Goal: Transaction & Acquisition: Purchase product/service

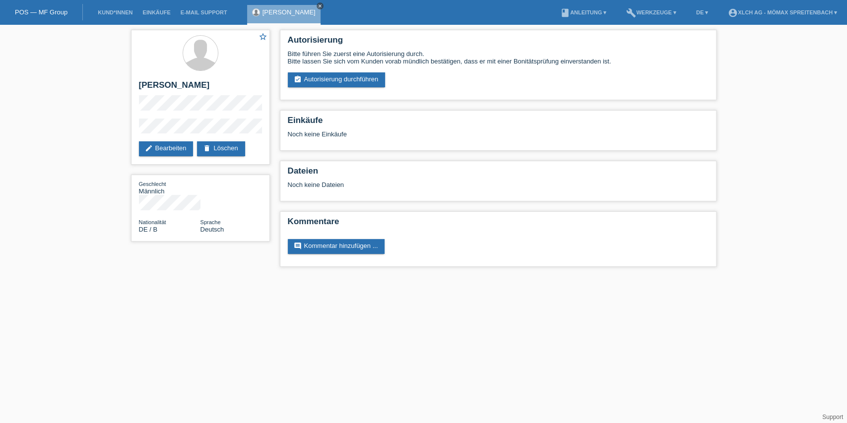
click at [318, 6] on icon "close" at bounding box center [320, 5] width 5 height 5
click at [121, 14] on link "Kund*innen" at bounding box center [115, 12] width 45 height 6
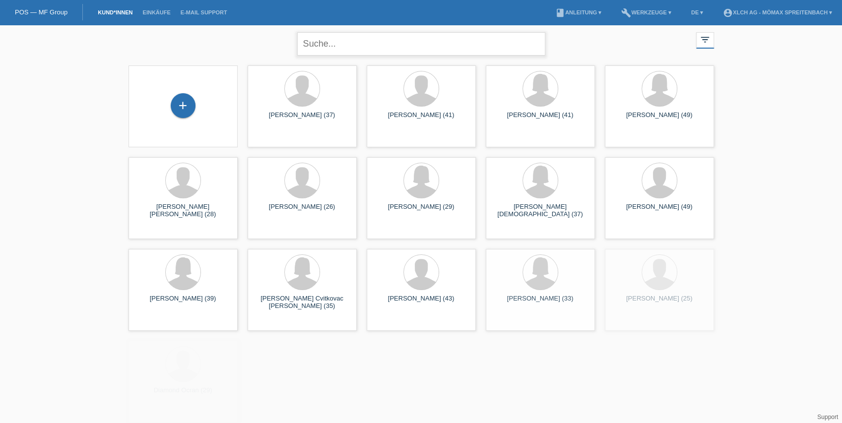
click at [379, 41] on input "text" at bounding box center [421, 43] width 248 height 23
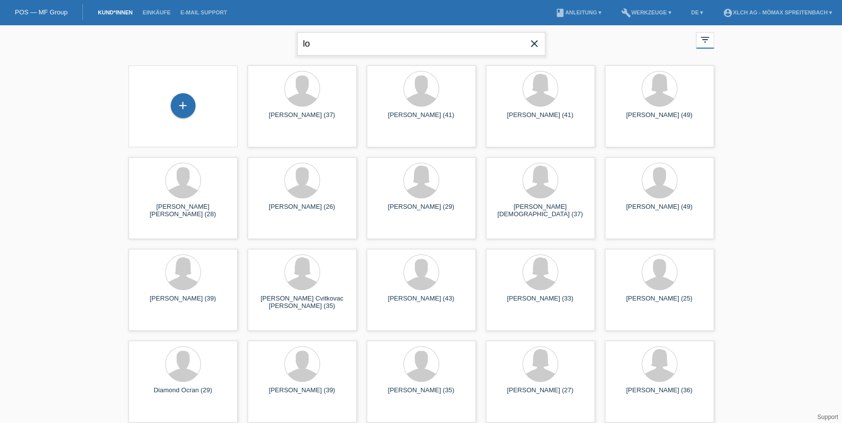
type input "l"
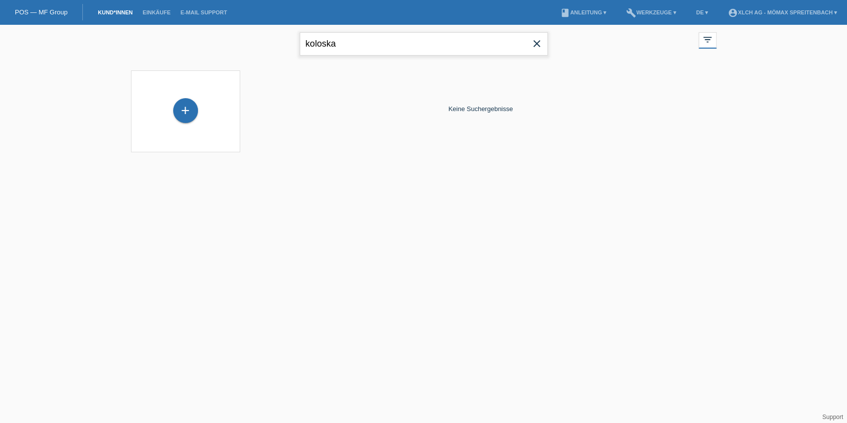
type input "koloska"
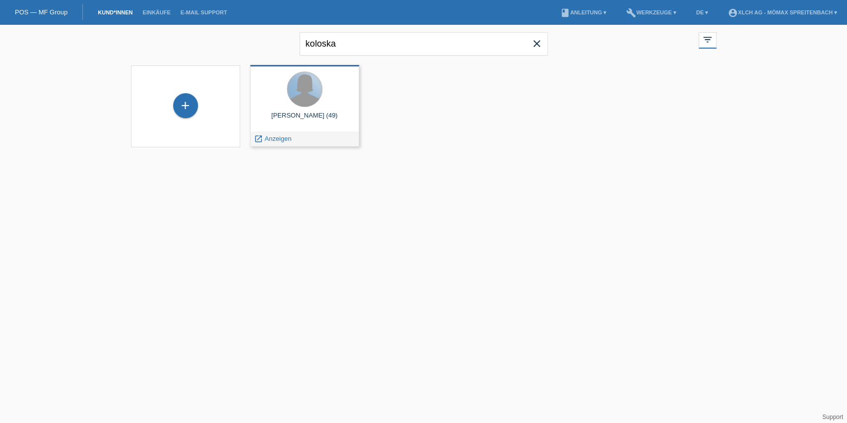
click at [311, 101] on div at bounding box center [304, 89] width 35 height 35
click at [286, 139] on span "Anzeigen" at bounding box center [277, 138] width 27 height 7
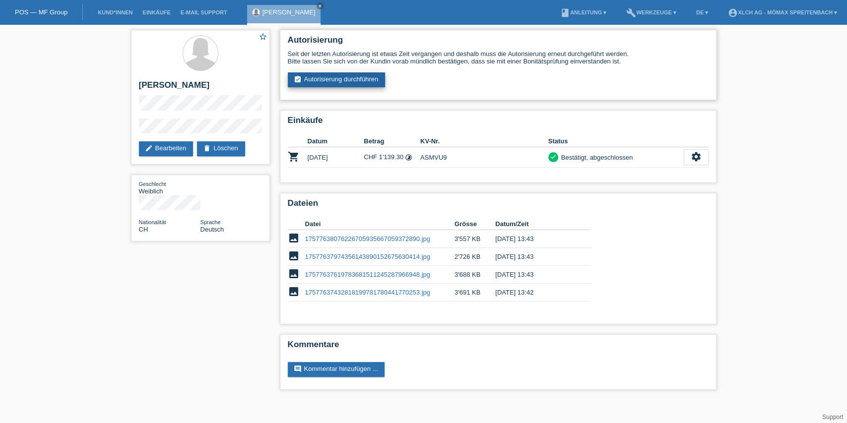
click at [350, 81] on link "assignment_turned_in Autorisierung durchführen" at bounding box center [337, 79] width 98 height 15
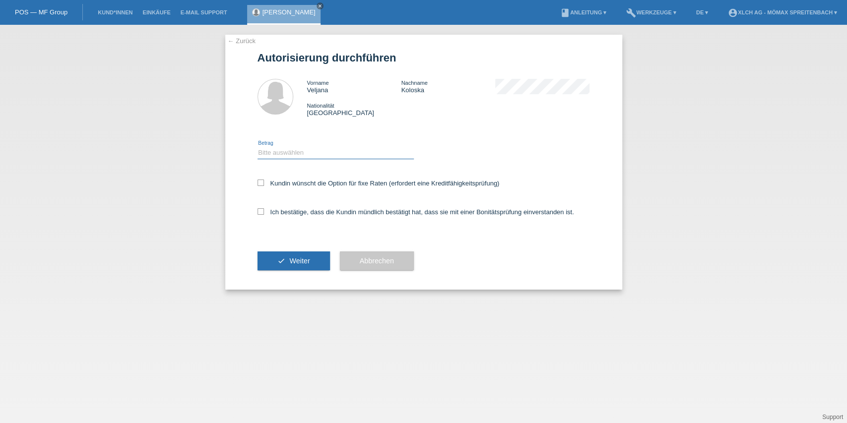
click at [306, 155] on select "Bitte auswählen CHF 1.00 - CHF 499.00 CHF 500.00 - CHF 1'999.00 CHF 2'000.00 - …" at bounding box center [336, 153] width 156 height 12
click at [258, 147] on select "Bitte auswählen CHF 1.00 - CHF 499.00 CHF 500.00 - CHF 1'999.00 CHF 2'000.00 - …" at bounding box center [336, 153] width 156 height 12
click at [319, 189] on div "Kundin wünscht die Option für fixe Raten (erfordert eine Kreditfähigkeitsprüfun…" at bounding box center [424, 184] width 332 height 29
click at [328, 157] on select "Bitte auswählen CHF 1.00 - CHF 499.00 CHF 500.00 - CHF 1'999.00 CHF 2'000.00 - …" at bounding box center [336, 153] width 156 height 12
select select "1"
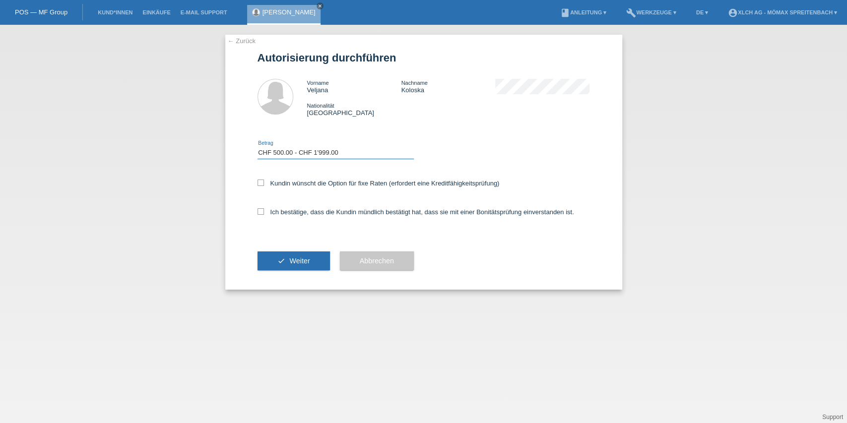
click at [258, 147] on select "Bitte auswählen CHF 1.00 - CHF 499.00 CHF 500.00 - CHF 1'999.00 CHF 2'000.00 - …" at bounding box center [336, 153] width 156 height 12
click at [297, 185] on label "Kundin wünscht die Option für fixe Raten (erfordert eine Kreditfähigkeitsprüfun…" at bounding box center [379, 183] width 242 height 7
click at [264, 185] on input "Kundin wünscht die Option für fixe Raten (erfordert eine Kreditfähigkeitsprüfun…" at bounding box center [261, 183] width 6 height 6
checkbox input "true"
click at [290, 206] on div "Ich bestätige, dass die Kundin mündlich bestätigt hat, dass sie mit einer Bonit…" at bounding box center [424, 215] width 332 height 34
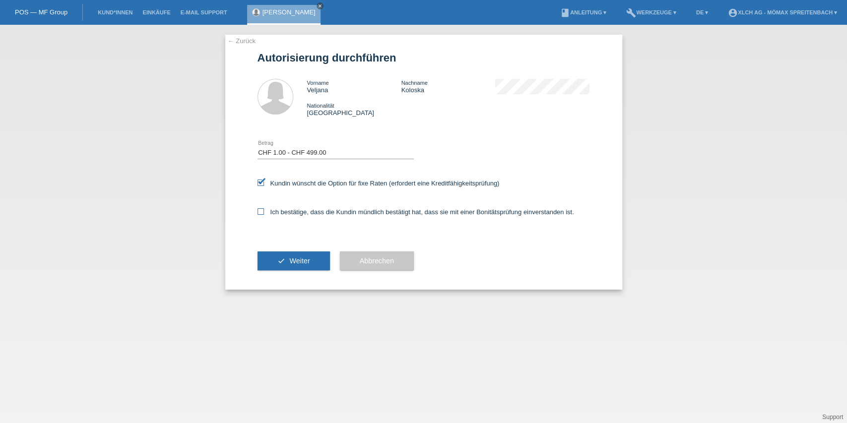
click at [290, 212] on label "Ich bestätige, dass die Kundin mündlich bestätigt hat, dass sie mit einer Bonit…" at bounding box center [416, 211] width 317 height 7
click at [264, 212] on input "Ich bestätige, dass die Kundin mündlich bestätigt hat, dass sie mit einer Bonit…" at bounding box center [261, 211] width 6 height 6
checkbox input "true"
click at [288, 255] on button "check Weiter" at bounding box center [294, 261] width 72 height 19
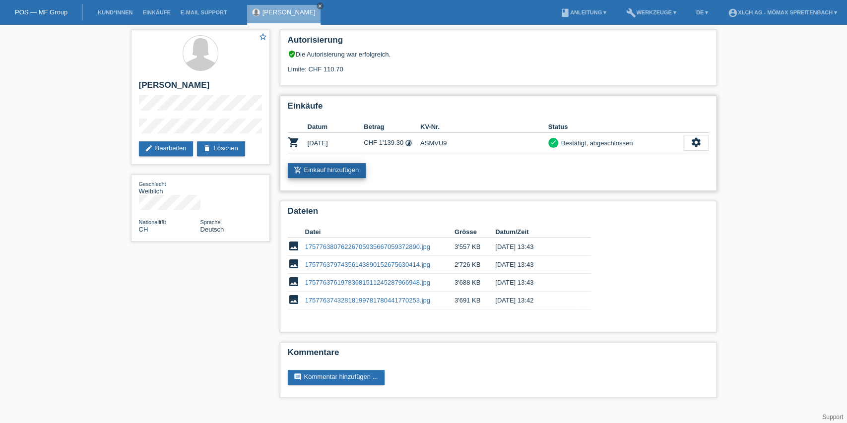
click at [343, 176] on link "add_shopping_cart Einkauf hinzufügen" at bounding box center [327, 170] width 78 height 15
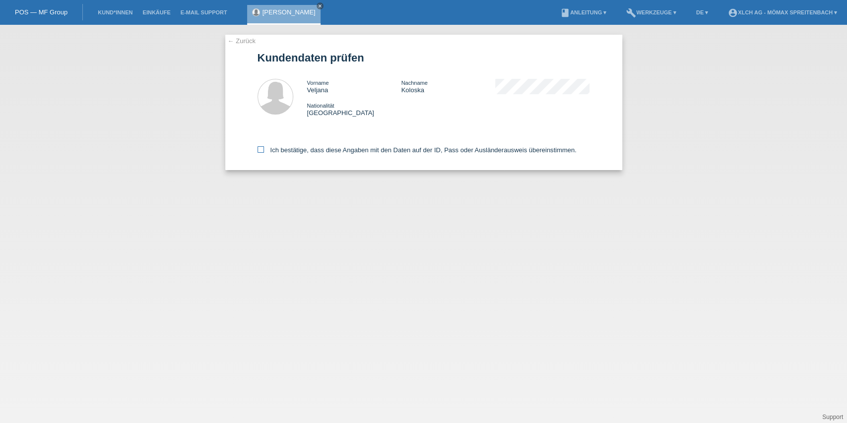
click at [301, 151] on label "Ich bestätige, dass diese Angaben mit den Daten auf der ID, Pass oder Ausländer…" at bounding box center [417, 149] width 319 height 7
click at [264, 151] on input "Ich bestätige, dass diese Angaben mit den Daten auf der ID, Pass oder Ausländer…" at bounding box center [261, 149] width 6 height 6
checkbox input "true"
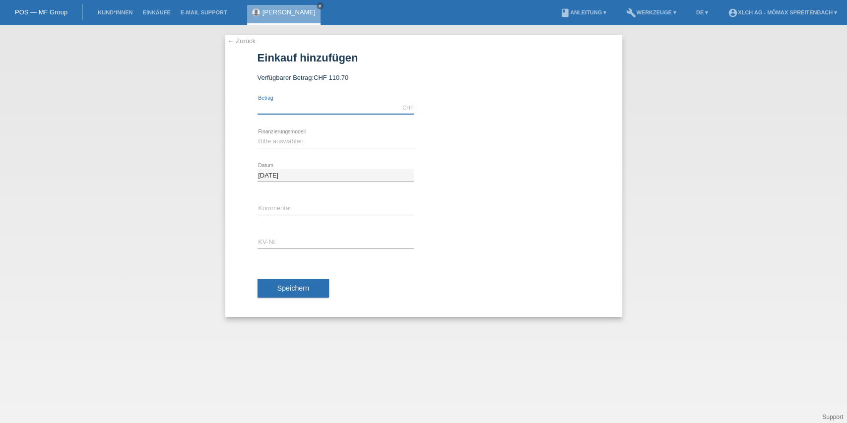
click at [310, 105] on input "text" at bounding box center [336, 108] width 156 height 12
type input "355.50"
click at [336, 140] on select "Bitte auswählen Kauf auf Rechnung mit Teilzahlungsoption Fixe Raten - Zinsübern…" at bounding box center [336, 141] width 156 height 12
select select "112"
click at [258, 135] on select "Bitte auswählen Kauf auf Rechnung mit Teilzahlungsoption Fixe Raten - Zinsübern…" at bounding box center [336, 141] width 156 height 12
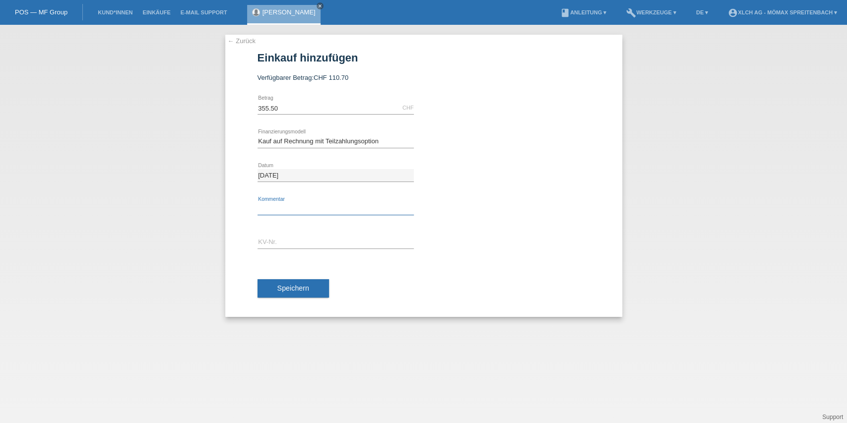
click at [292, 210] on input "text" at bounding box center [336, 209] width 156 height 12
type input "asmvwz"
click at [260, 237] on input "text" at bounding box center [336, 243] width 156 height 12
paste input "asmvwz"
type input "asmvwz"
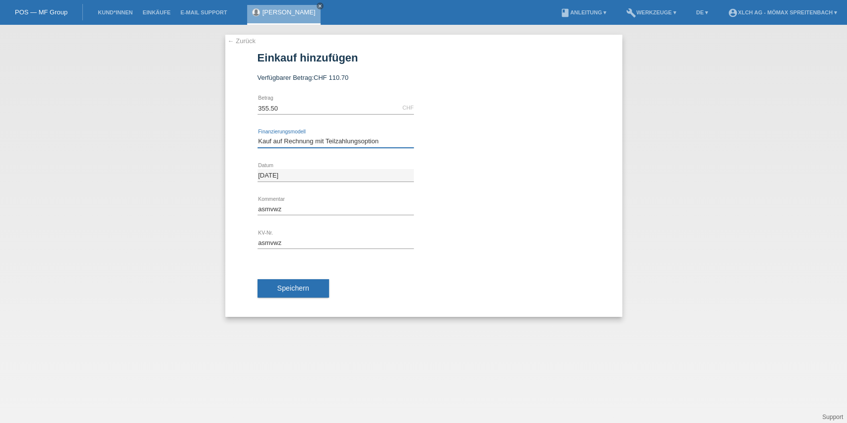
click at [314, 137] on select "Bitte auswählen Kauf auf Rechnung mit Teilzahlungsoption Fixe Raten - Zinsübern…" at bounding box center [336, 141] width 156 height 12
select select "113"
click at [258, 135] on select "Bitte auswählen Kauf auf Rechnung mit Teilzahlungsoption Fixe Raten - Zinsübern…" at bounding box center [336, 141] width 156 height 12
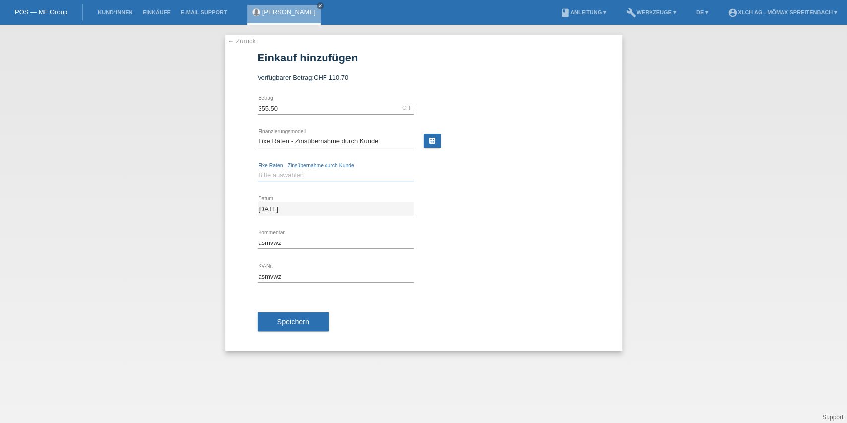
click at [310, 176] on select "Bitte auswählen 6 Raten 12 Raten 24 Raten 36 Raten" at bounding box center [336, 175] width 156 height 12
select select "324"
click at [258, 169] on select "Bitte auswählen 6 Raten 12 Raten 24 Raten 36 Raten" at bounding box center [336, 175] width 156 height 12
click at [229, 183] on div "← Zurück Einkauf hinzufügen Verfügbarer Betrag: CHF 110.70 355.50 error" at bounding box center [423, 193] width 397 height 316
click at [284, 177] on select "Bitte auswählen 6 Raten 12 Raten 24 Raten 36 Raten" at bounding box center [336, 175] width 156 height 12
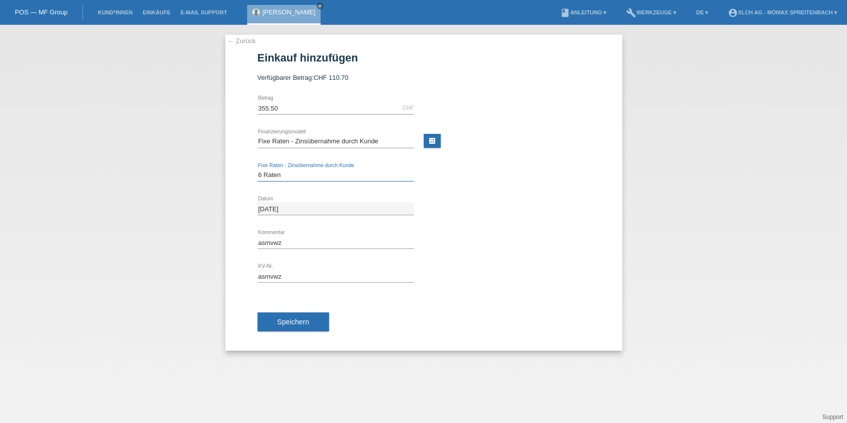
drag, startPoint x: 284, startPoint y: 177, endPoint x: 296, endPoint y: 167, distance: 15.9
click at [284, 177] on select "Bitte auswählen 6 Raten 12 Raten 24 Raten 36 Raten" at bounding box center [336, 175] width 156 height 12
click at [305, 325] on button "Speichern" at bounding box center [293, 322] width 71 height 19
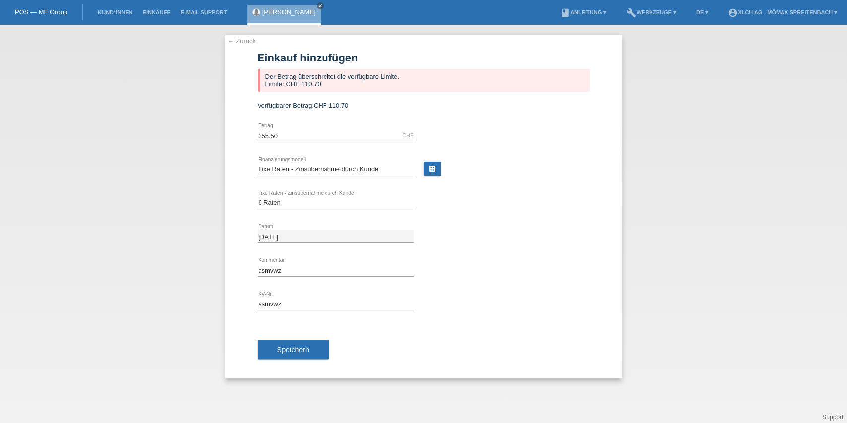
click at [319, 86] on div "Der Betrag überschreitet die verfügbare Limite. Limite: CHF 110.70" at bounding box center [424, 80] width 332 height 23
click at [245, 39] on link "← Zurück" at bounding box center [242, 40] width 28 height 7
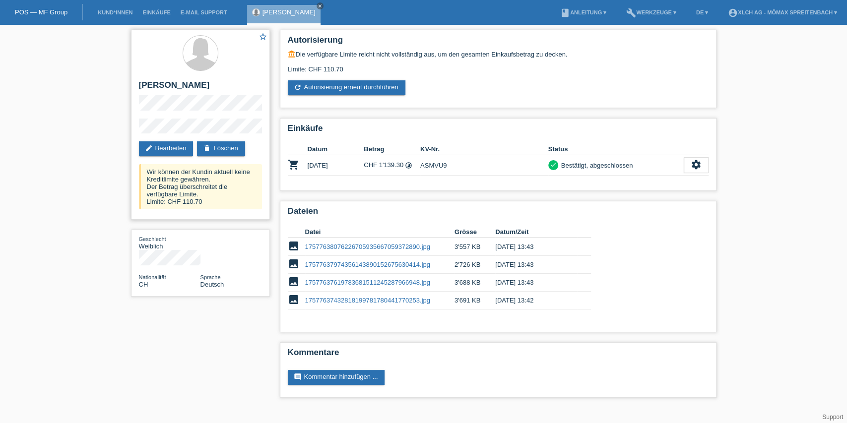
drag, startPoint x: 214, startPoint y: 208, endPoint x: 148, endPoint y: 169, distance: 77.2
click at [148, 169] on div "Wir können der [PERSON_NAME] aktuell keine Kreditlimite gewähren. Der Betrag üb…" at bounding box center [200, 186] width 123 height 45
click at [203, 188] on div "Wir können der [PERSON_NAME] aktuell keine Kreditlimite gewähren. Der Betrag üb…" at bounding box center [200, 186] width 123 height 45
drag, startPoint x: 209, startPoint y: 201, endPoint x: 152, endPoint y: 180, distance: 60.9
click at [152, 180] on div "Wir können der [PERSON_NAME] aktuell keine Kreditlimite gewähren. Der Betrag üb…" at bounding box center [200, 186] width 123 height 45
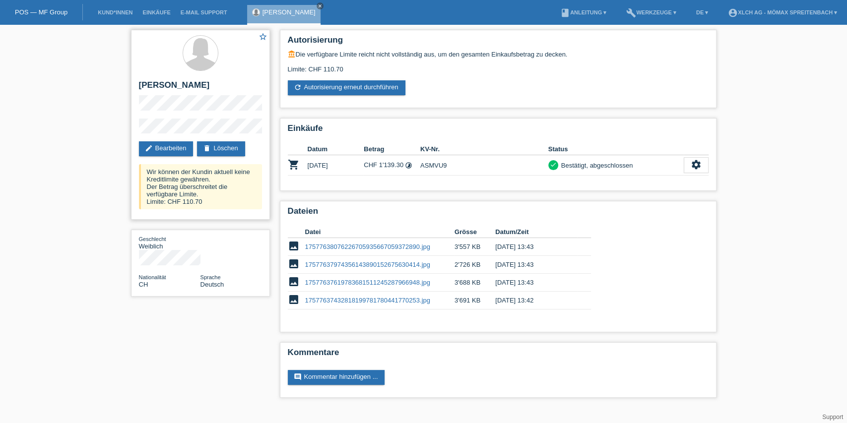
click at [170, 174] on div "Wir können der [PERSON_NAME] aktuell keine Kreditlimite gewähren. Der Betrag üb…" at bounding box center [200, 186] width 123 height 45
drag, startPoint x: 310, startPoint y: 165, endPoint x: 459, endPoint y: 169, distance: 149.9
click at [459, 169] on tr "shopping_cart 13.09.2025 CHF 1'139.30 timelapse ASMVU9 check settings" at bounding box center [498, 165] width 421 height 20
click at [478, 166] on td "ASMVU9" at bounding box center [484, 165] width 128 height 20
drag, startPoint x: 320, startPoint y: 64, endPoint x: 352, endPoint y: 63, distance: 32.3
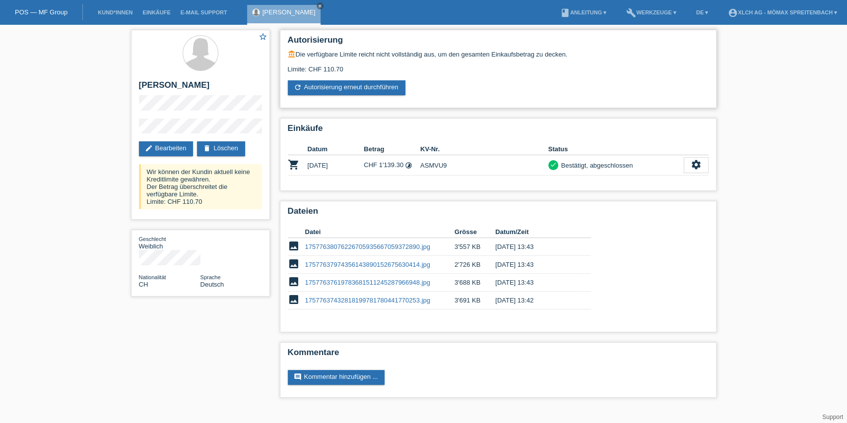
click at [352, 63] on div "Limite: CHF 110.70" at bounding box center [498, 65] width 421 height 15
click at [403, 168] on td "CHF 1'139.30 timelapse" at bounding box center [392, 165] width 57 height 20
click at [391, 61] on div "Limite: CHF 110.70" at bounding box center [498, 65] width 421 height 15
click at [130, 14] on link "Kund*innen" at bounding box center [115, 12] width 45 height 6
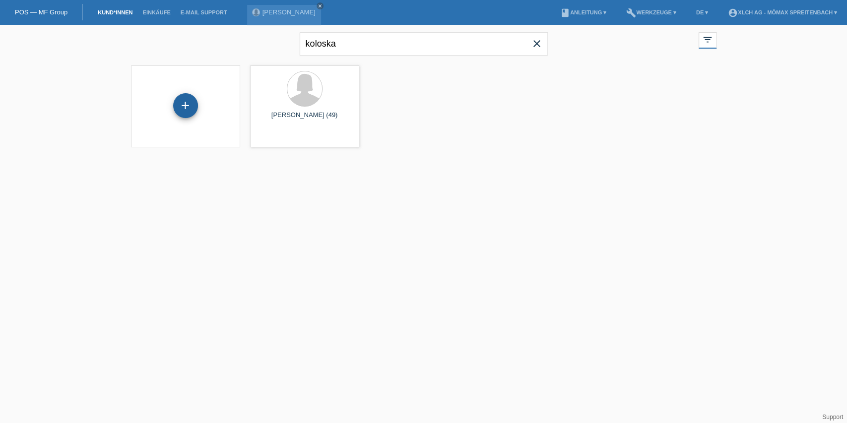
click at [186, 107] on div "+" at bounding box center [185, 105] width 25 height 25
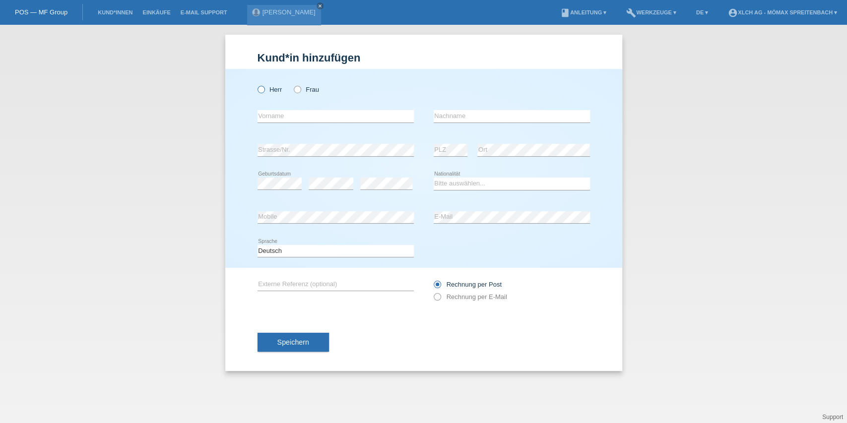
click at [277, 88] on label "Herr" at bounding box center [270, 89] width 25 height 7
click at [264, 88] on input "Herr" at bounding box center [261, 89] width 6 height 6
radio input "true"
drag, startPoint x: 515, startPoint y: 120, endPoint x: 474, endPoint y: 122, distance: 40.3
click at [515, 120] on input "text" at bounding box center [512, 116] width 156 height 12
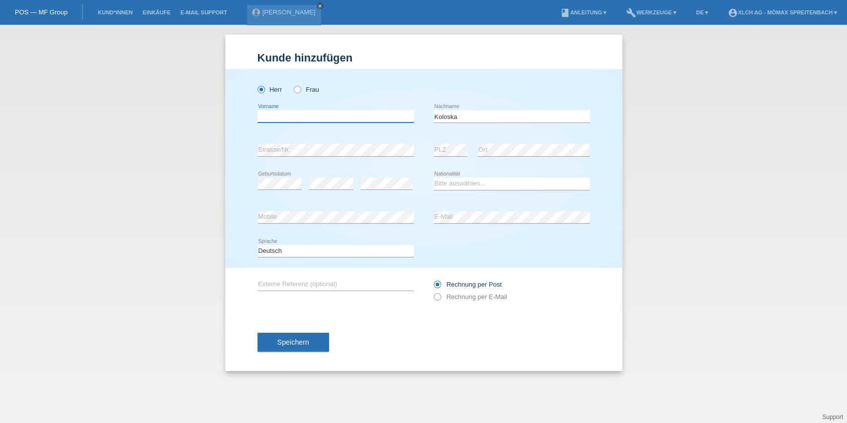
click at [291, 117] on input "text" at bounding box center [336, 116] width 156 height 12
click at [476, 120] on input "Koloska" at bounding box center [512, 116] width 156 height 12
drag, startPoint x: 476, startPoint y: 120, endPoint x: 423, endPoint y: 120, distance: 53.6
click at [423, 120] on div "error Vorname Koloska error Nachname" at bounding box center [424, 117] width 332 height 34
click at [486, 119] on input "Koloska" at bounding box center [512, 116] width 156 height 12
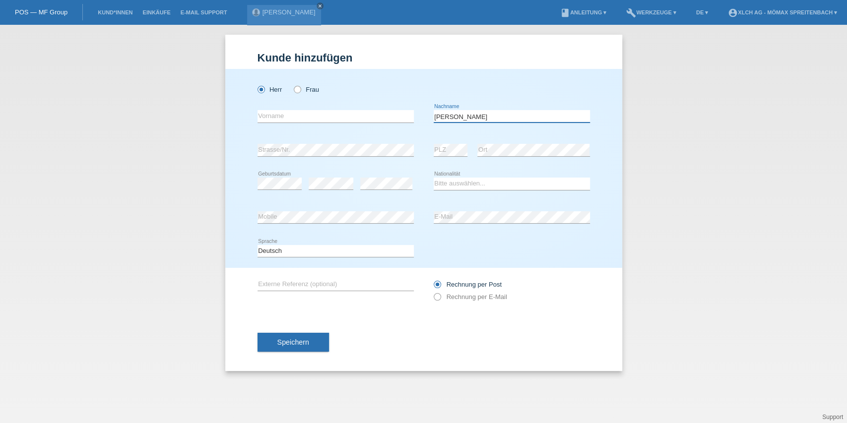
type input "Koloski"
click at [300, 112] on input "text" at bounding box center [336, 116] width 156 height 12
type input "Nenad"
click at [432, 147] on div "error Strasse/Nr. error PLZ error Ort" at bounding box center [424, 150] width 332 height 34
click at [466, 185] on select "Bitte auswählen... Schweiz Deutschland Liechtenstein Österreich ------------ Af…" at bounding box center [512, 184] width 156 height 12
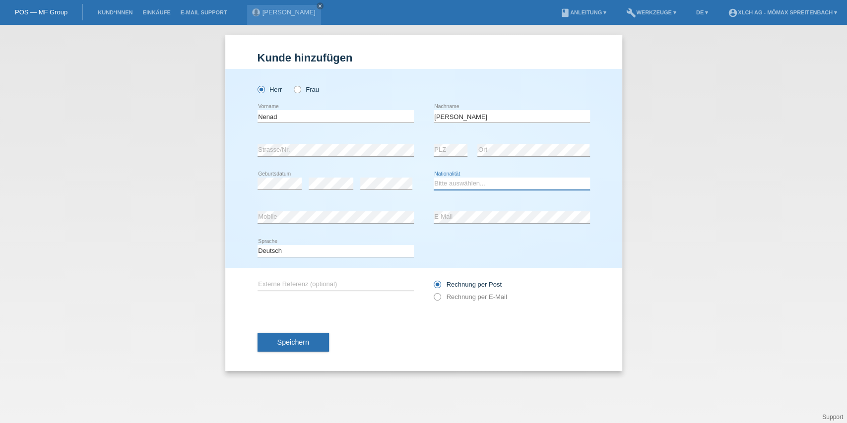
select select "CH"
click at [434, 178] on select "Bitte auswählen... Schweiz Deutschland Liechtenstein Österreich ------------ Af…" at bounding box center [512, 184] width 156 height 12
click at [291, 339] on span "Speichern" at bounding box center [293, 342] width 32 height 8
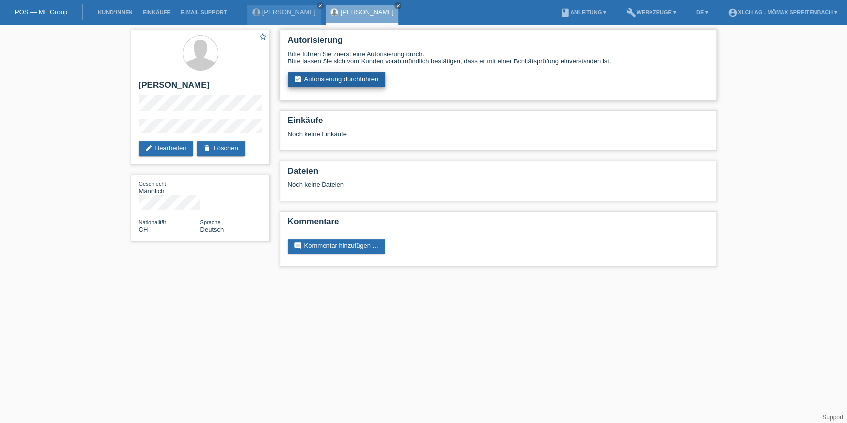
click at [315, 84] on link "assignment_turned_in Autorisierung durchführen" at bounding box center [337, 79] width 98 height 15
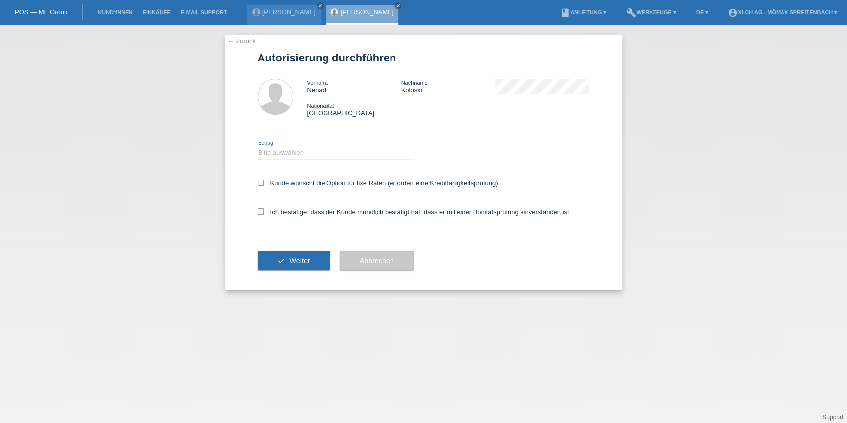
click at [267, 150] on select "Bitte auswählen CHF 1.00 - CHF 499.00 CHF 500.00 - CHF 1'999.00 CHF 2'000.00 - …" at bounding box center [336, 153] width 156 height 12
select select "1"
click at [258, 147] on select "Bitte auswählen CHF 1.00 - CHF 499.00 CHF 500.00 - CHF 1'999.00 CHF 2'000.00 - …" at bounding box center [336, 153] width 156 height 12
click at [288, 182] on label "Kunde wünscht die Option für fixe Raten (erfordert eine Kreditfähigkeitsprüfung)" at bounding box center [378, 183] width 241 height 7
click at [264, 182] on input "Kunde wünscht die Option für fixe Raten (erfordert eine Kreditfähigkeitsprüfung)" at bounding box center [261, 183] width 6 height 6
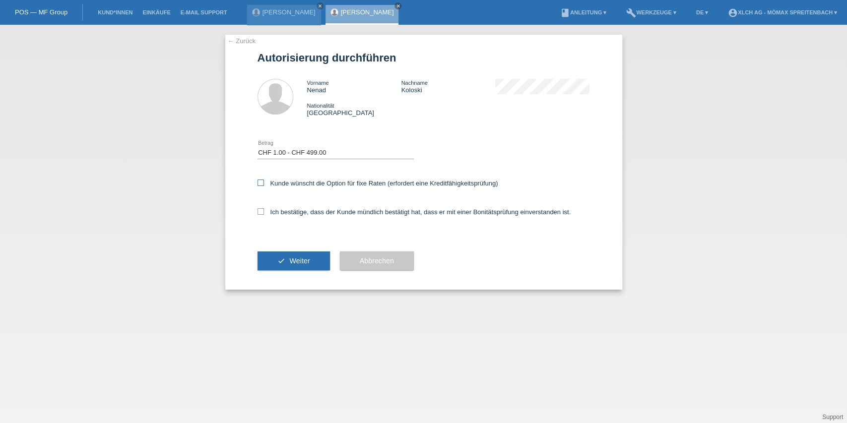
checkbox input "true"
click at [285, 207] on div "Ich bestätige, dass der Kunde mündlich bestätigt hat, dass er mit einer Bonität…" at bounding box center [424, 215] width 332 height 34
drag, startPoint x: 285, startPoint y: 211, endPoint x: 299, endPoint y: 236, distance: 28.9
click at [285, 211] on label "Ich bestätige, dass der Kunde mündlich bestätigt hat, dass er mit einer Bonität…" at bounding box center [415, 211] width 314 height 7
click at [264, 211] on input "Ich bestätige, dass der Kunde mündlich bestätigt hat, dass er mit einer Bonität…" at bounding box center [261, 211] width 6 height 6
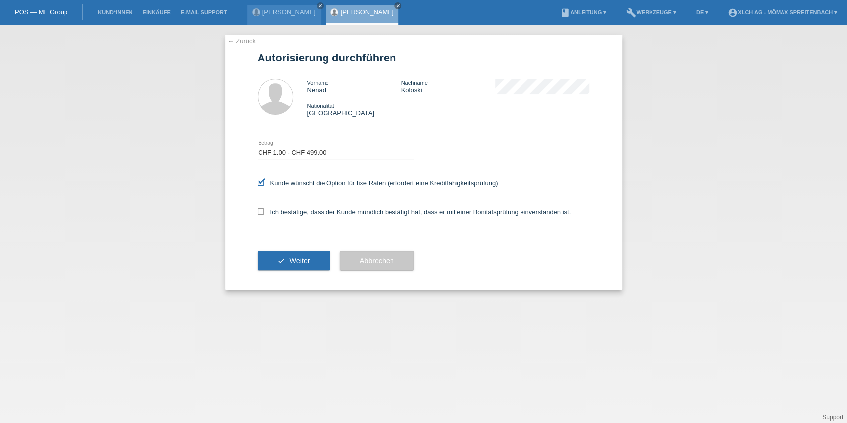
checkbox input "true"
click at [295, 260] on span "Weiter" at bounding box center [299, 261] width 20 height 8
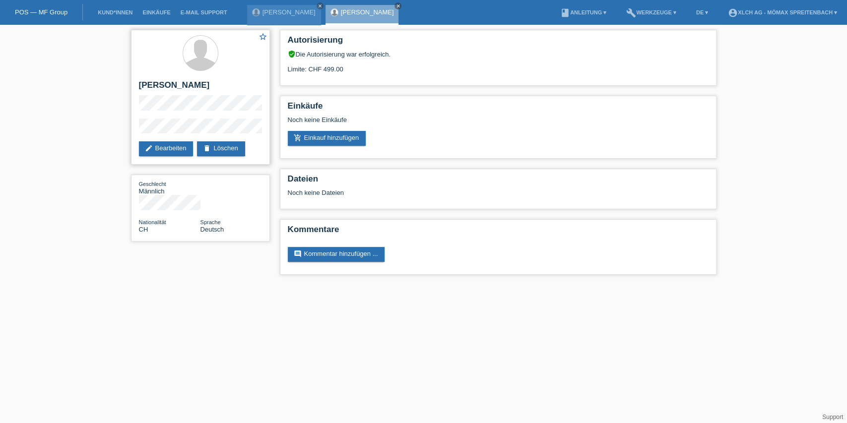
click at [151, 84] on h2 "[PERSON_NAME]" at bounding box center [200, 87] width 123 height 15
click at [180, 89] on h2 "[PERSON_NAME]" at bounding box center [200, 87] width 123 height 15
copy h2 "Koloski"
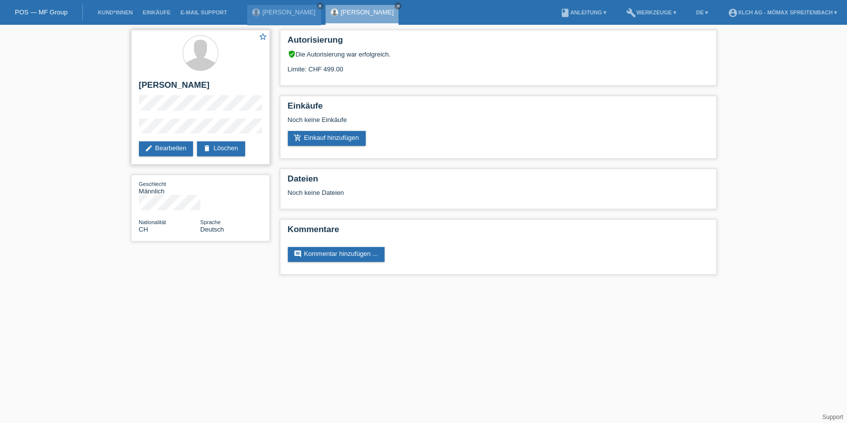
click at [137, 131] on div "star_border [PERSON_NAME] edit Bearbeiten delete Löschen" at bounding box center [200, 97] width 139 height 135
click at [333, 139] on link "add_shopping_cart Einkauf hinzufügen" at bounding box center [327, 138] width 78 height 15
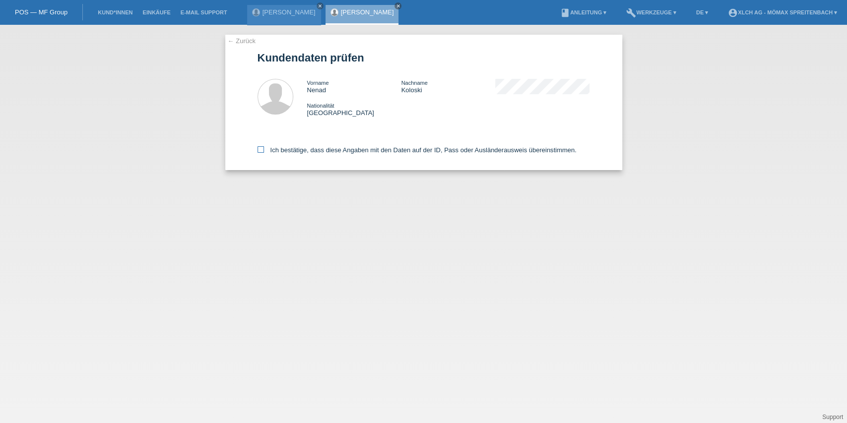
click at [319, 147] on label "Ich bestätige, dass diese Angaben mit den Daten auf der ID, Pass oder Ausländer…" at bounding box center [417, 149] width 319 height 7
click at [264, 147] on input "Ich bestätige, dass diese Angaben mit den Daten auf der ID, Pass oder Ausländer…" at bounding box center [261, 149] width 6 height 6
checkbox input "true"
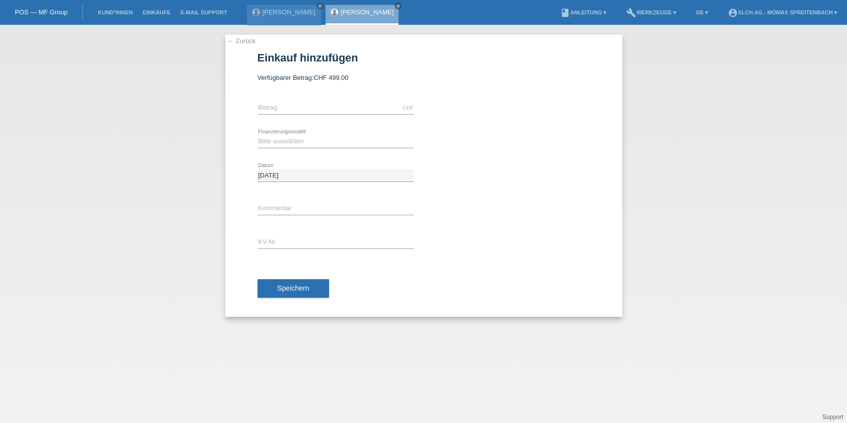
click at [297, 101] on div "CHF error Betrag" at bounding box center [336, 108] width 156 height 34
click at [298, 110] on input "text" at bounding box center [336, 108] width 156 height 12
type input "35555.00"
click at [364, 142] on select "Bitte auswählen Kauf auf Rechnung mit Teilzahlungsoption Fixe Raten - Zinsübern…" at bounding box center [336, 141] width 156 height 12
select select "113"
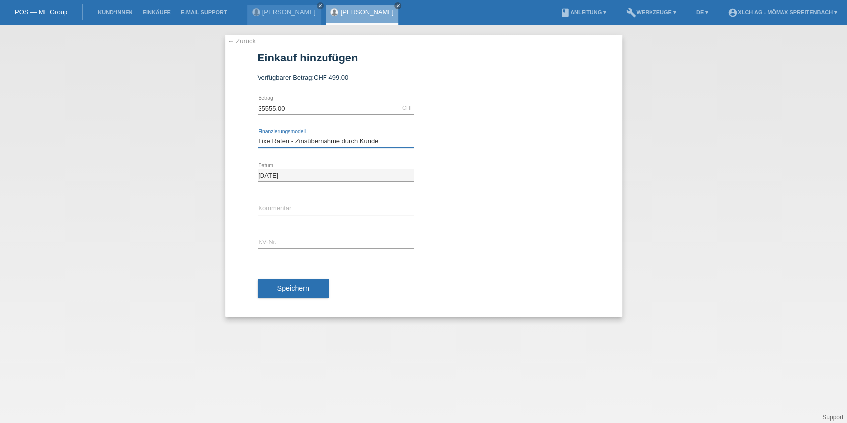
click at [258, 135] on select "Bitte auswählen Kauf auf Rechnung mit Teilzahlungsoption Fixe Raten - Zinsübern…" at bounding box center [336, 141] width 156 height 12
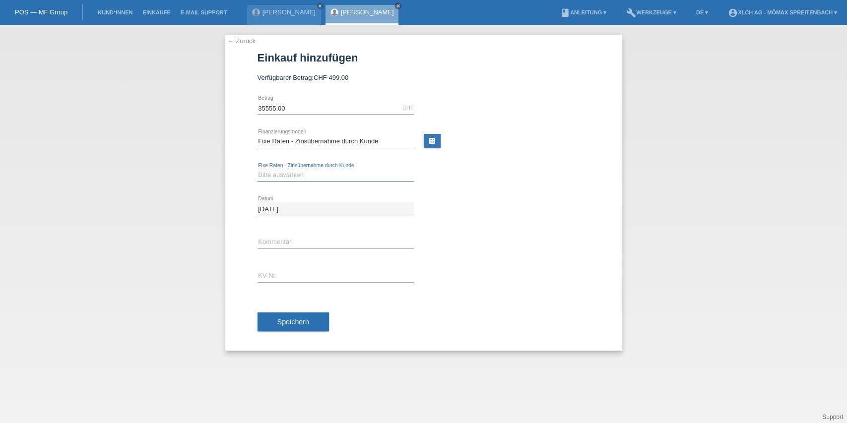
click at [295, 176] on select "Bitte auswählen 6 Raten 12 Raten 24 Raten 36 Raten" at bounding box center [336, 175] width 156 height 12
select select "324"
click at [258, 169] on select "Bitte auswählen 6 Raten 12 Raten 24 Raten 36 Raten" at bounding box center [336, 175] width 156 height 12
click at [282, 249] on div "error Kommentar" at bounding box center [336, 243] width 156 height 34
click at [285, 244] on input "text" at bounding box center [336, 242] width 156 height 12
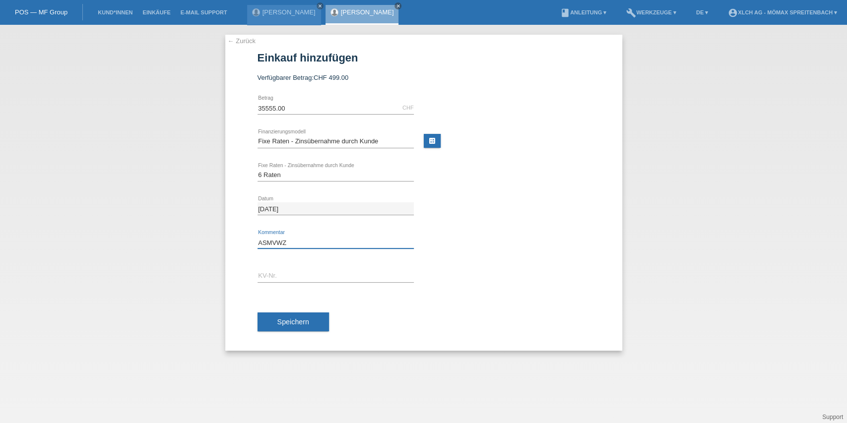
type input "ASMVWZ"
click at [277, 282] on icon at bounding box center [336, 282] width 156 height 0
click at [293, 281] on div "error KV-Nr." at bounding box center [336, 276] width 156 height 13
click at [300, 283] on div "error KV-Nr." at bounding box center [336, 277] width 156 height 34
click at [301, 275] on input "text" at bounding box center [336, 276] width 156 height 12
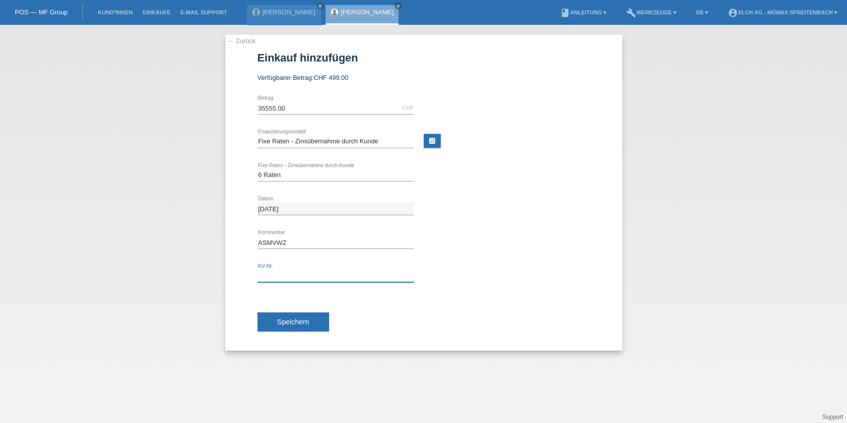
paste input "ASMVWZ"
type input "ASMVWZ"
click at [281, 322] on span "Speichern" at bounding box center [293, 322] width 32 height 8
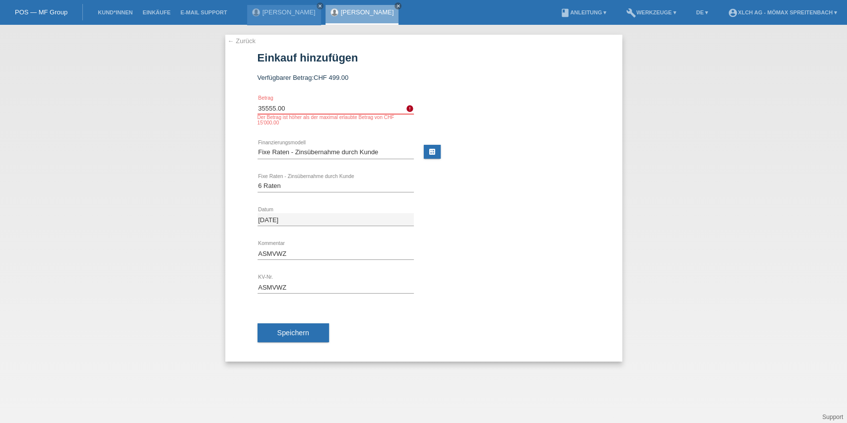
click at [275, 109] on input "35555.00" at bounding box center [336, 108] width 156 height 12
type input "355.55"
click at [316, 337] on button "Speichern" at bounding box center [293, 333] width 71 height 19
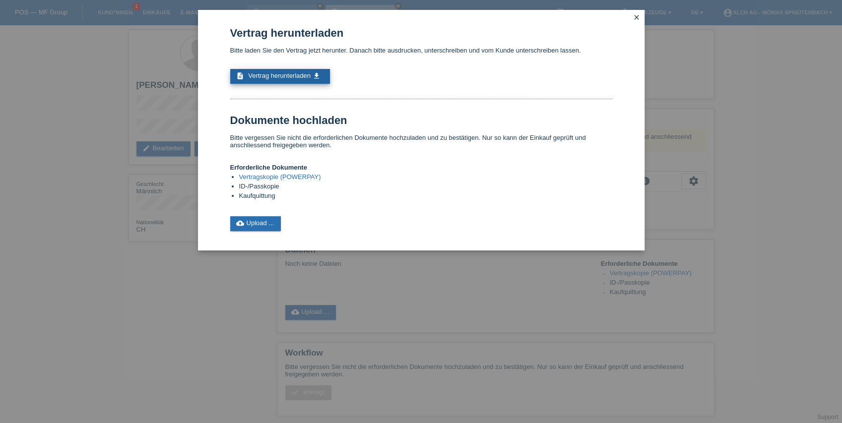
click at [314, 83] on link "description Vertrag herunterladen get_app" at bounding box center [280, 76] width 100 height 15
click at [270, 227] on link "cloud_upload Upload ..." at bounding box center [255, 223] width 51 height 15
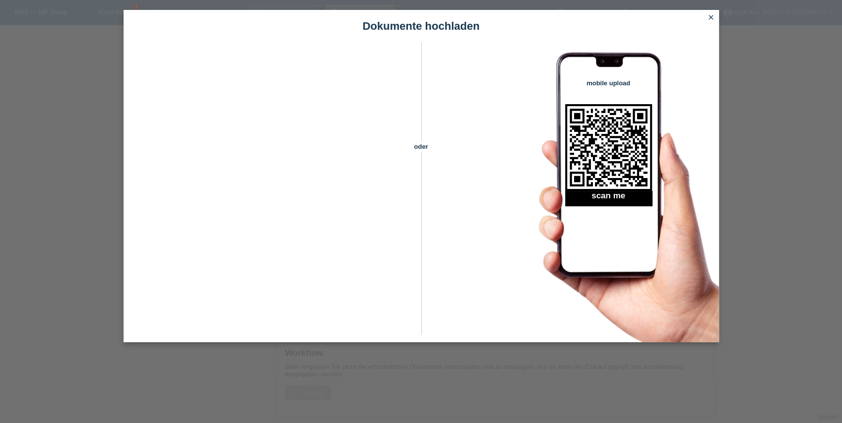
click at [710, 19] on icon "close" at bounding box center [711, 17] width 8 height 8
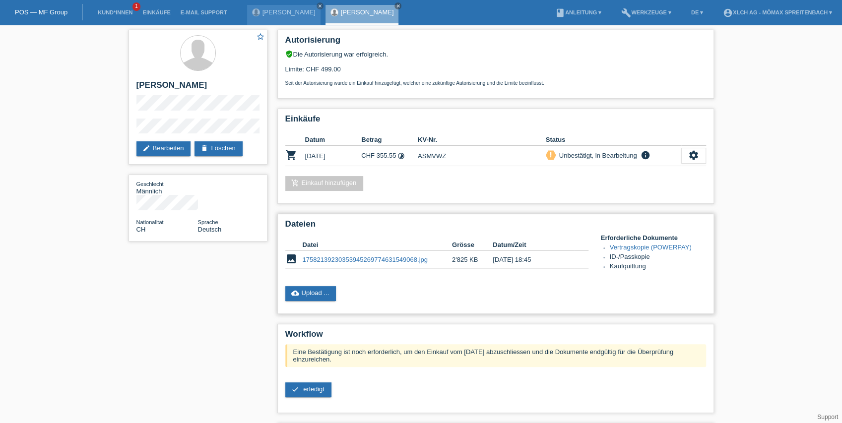
click at [637, 247] on link "Vertragskopie (POWERPAY)" at bounding box center [651, 247] width 82 height 7
click at [323, 390] on span "erledigt" at bounding box center [313, 389] width 21 height 7
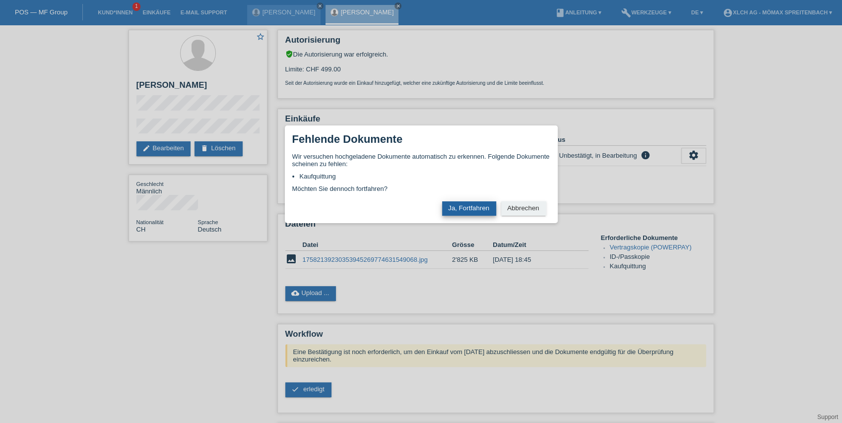
click at [458, 208] on button "Ja, Fortfahren" at bounding box center [469, 208] width 54 height 14
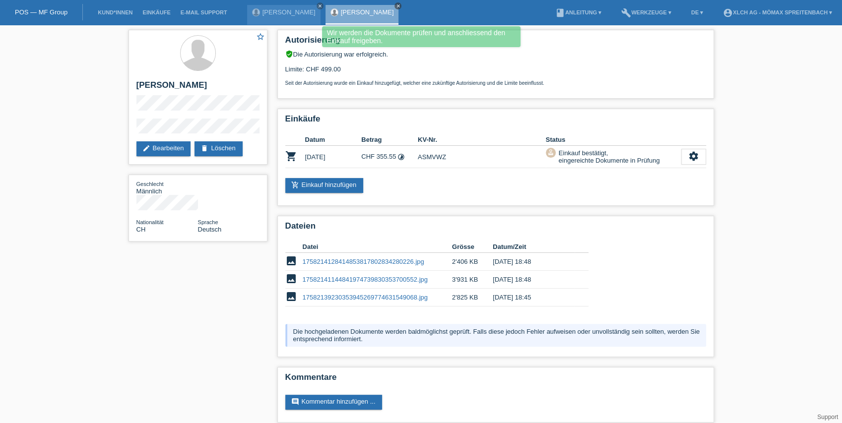
click at [395, 8] on icon "close" at bounding box center [397, 5] width 5 height 5
click at [318, 5] on icon "close" at bounding box center [320, 5] width 5 height 5
